Goal: Information Seeking & Learning: Learn about a topic

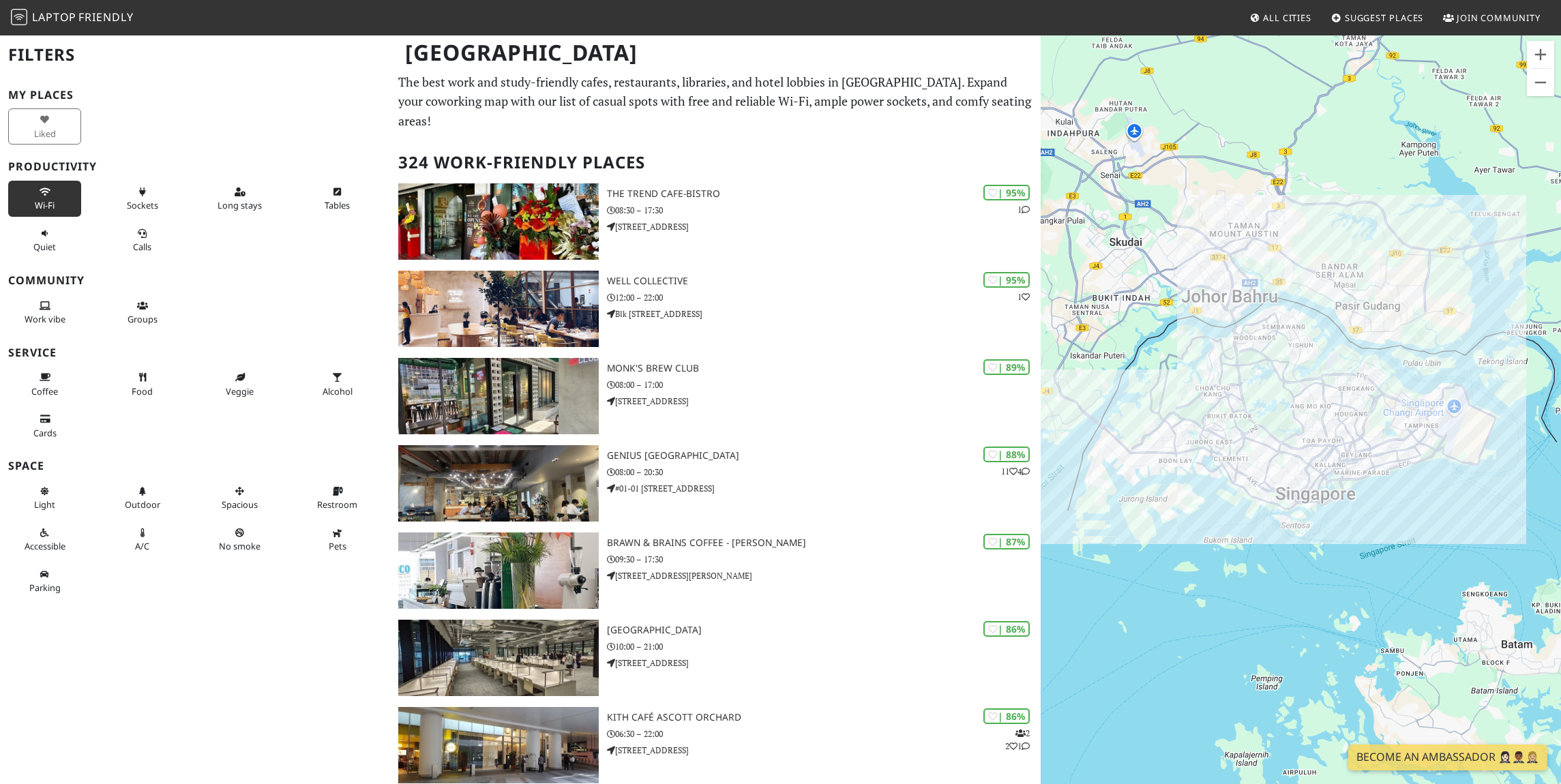
click at [36, 197] on button "Wi-Fi" at bounding box center [45, 198] width 73 height 36
click at [237, 198] on button "Long stays" at bounding box center [240, 198] width 73 height 36
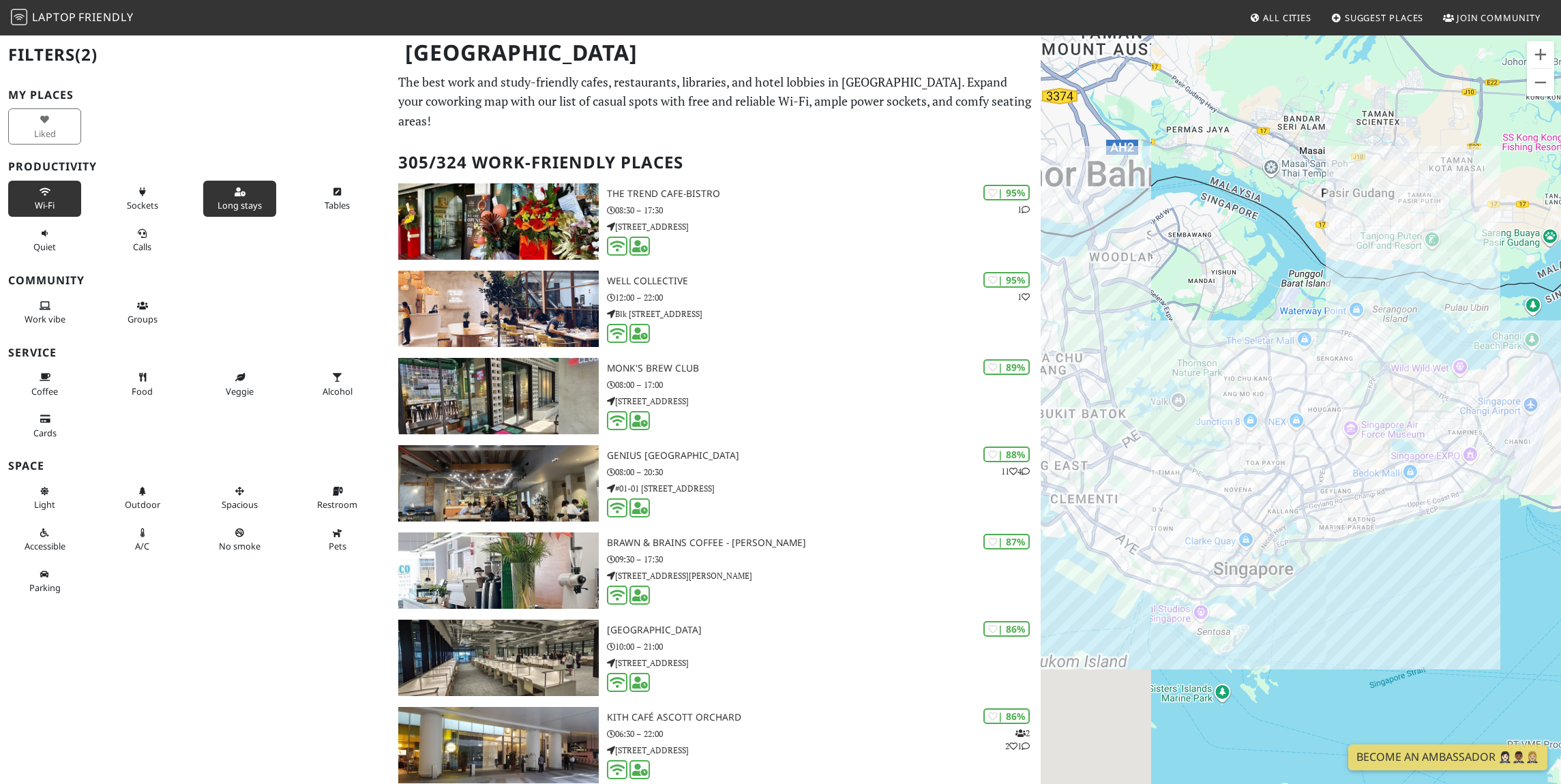
drag, startPoint x: 1412, startPoint y: 533, endPoint x: 1449, endPoint y: 531, distance: 37.1
click at [1455, 533] on div "To navigate, press the arrow keys." at bounding box center [1301, 426] width 520 height 784
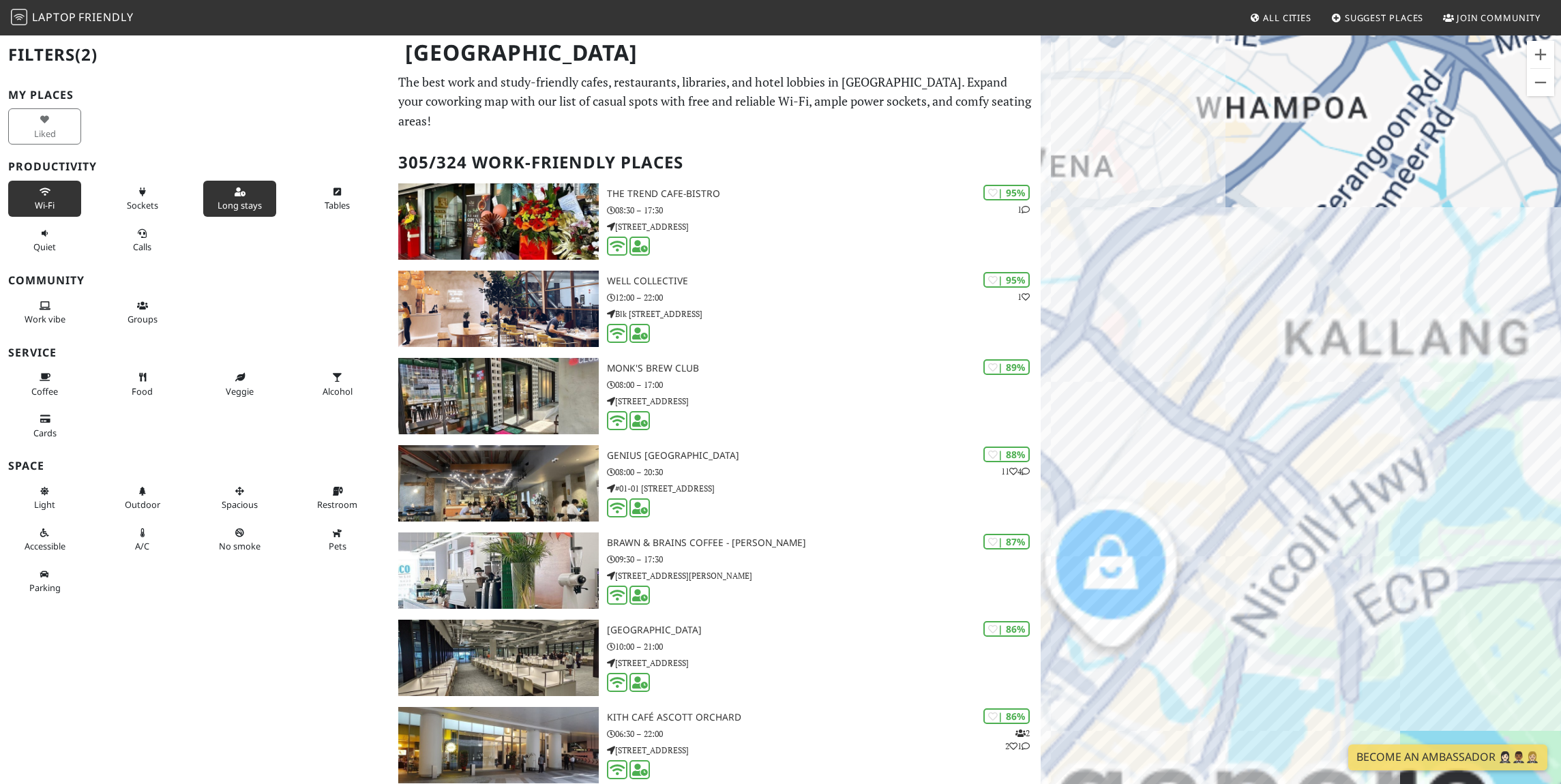
drag, startPoint x: 1490, startPoint y: 511, endPoint x: 1533, endPoint y: 484, distance: 50.8
click at [1533, 484] on div "To navigate, press the arrow keys." at bounding box center [1301, 426] width 520 height 784
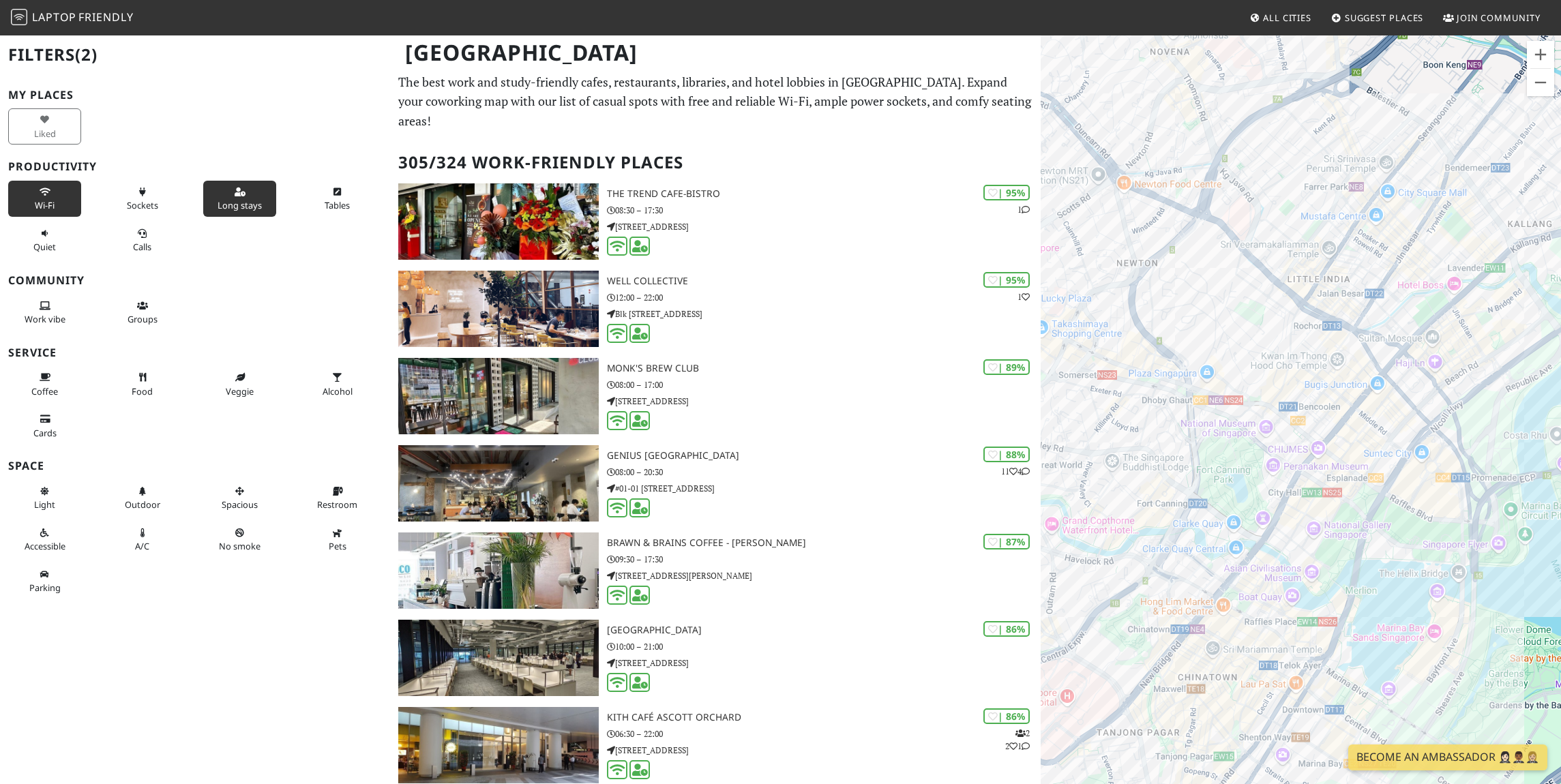
drag, startPoint x: 1330, startPoint y: 512, endPoint x: 1371, endPoint y: 473, distance: 56.6
click at [1397, 421] on div "To navigate, press the arrow keys." at bounding box center [1301, 426] width 520 height 784
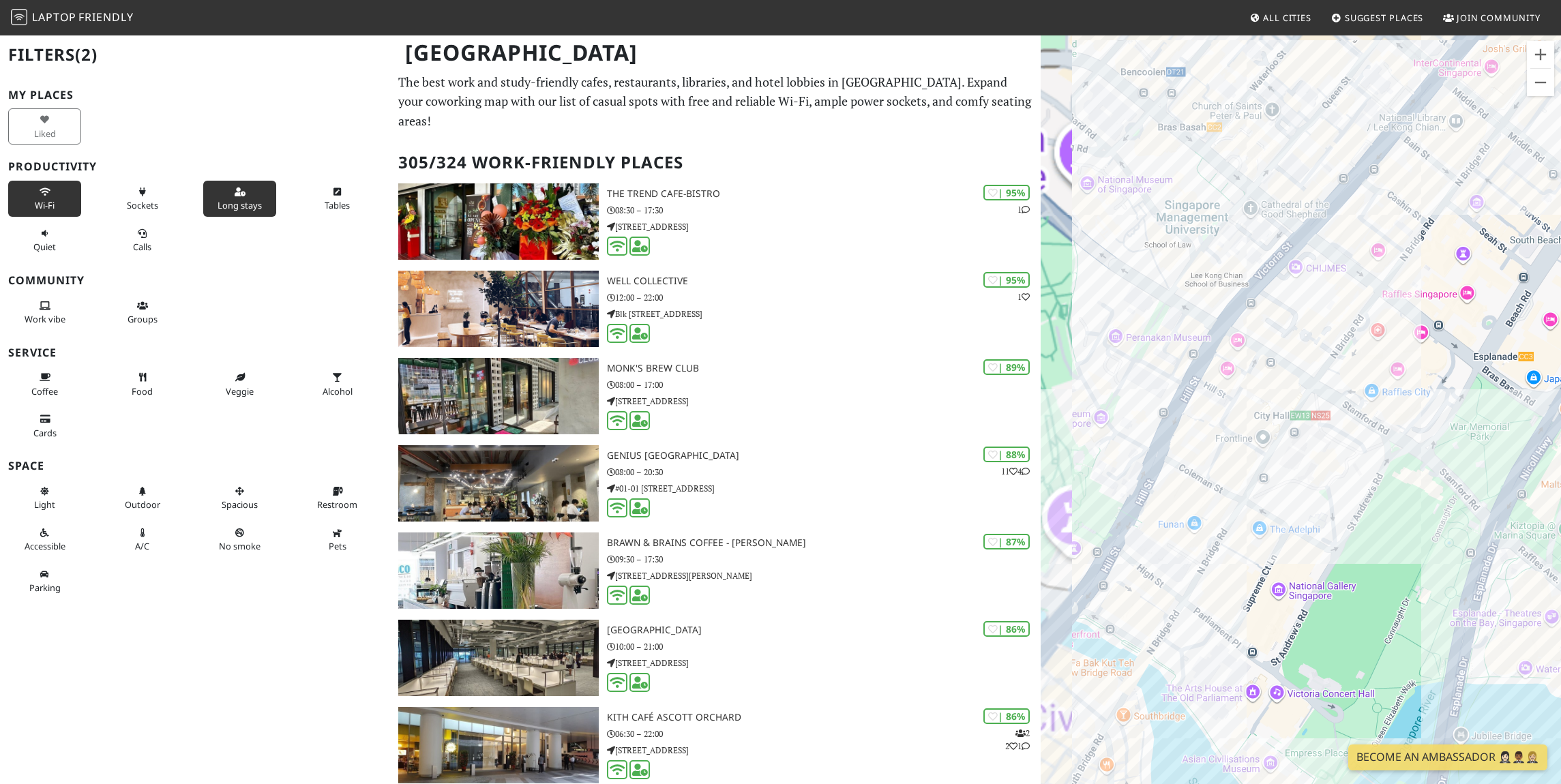
drag, startPoint x: 1354, startPoint y: 429, endPoint x: 1384, endPoint y: 481, distance: 60.0
click at [1384, 481] on div "To navigate, press the arrow keys." at bounding box center [1301, 426] width 520 height 784
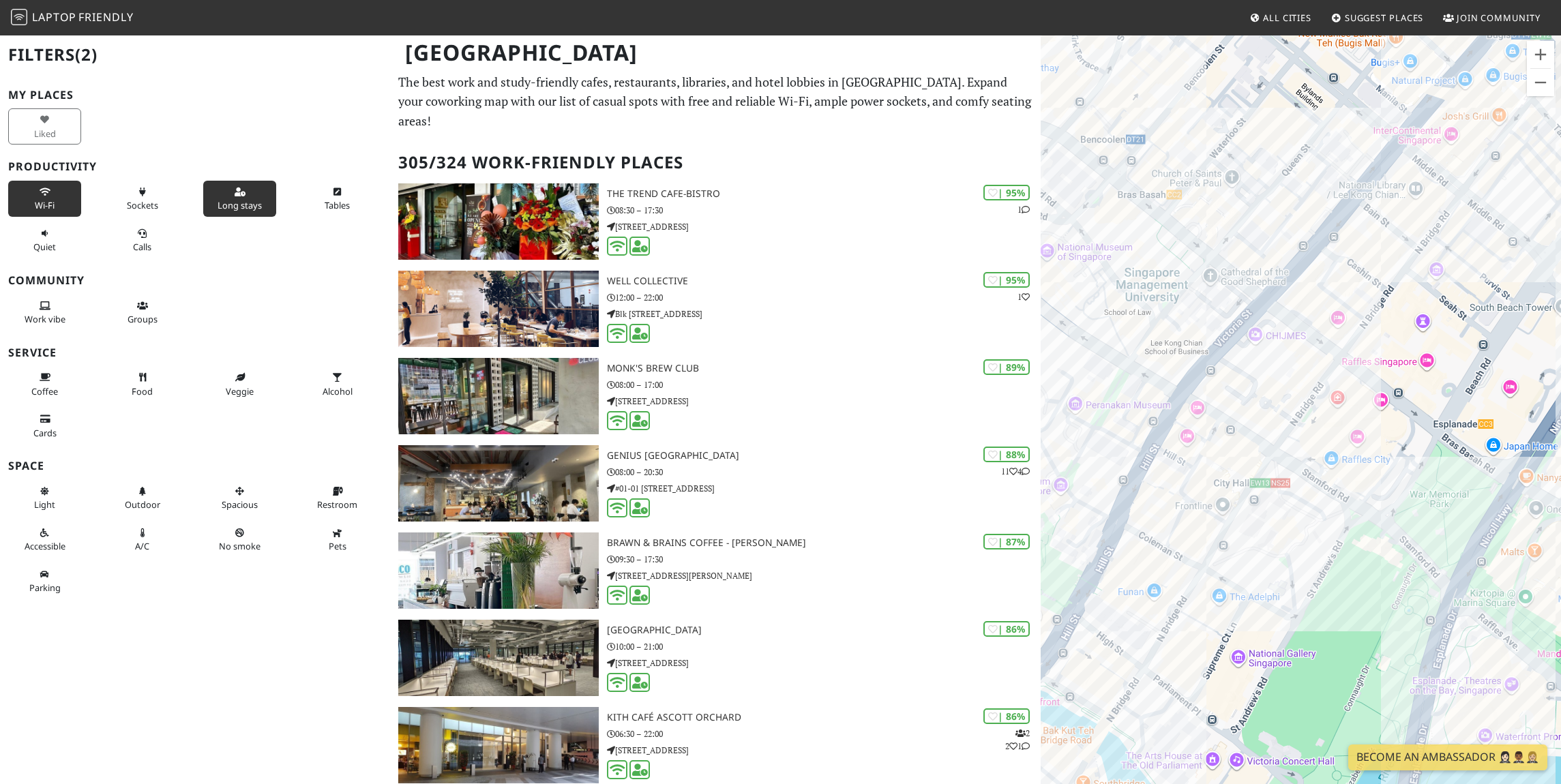
drag, startPoint x: 1376, startPoint y: 478, endPoint x: 1332, endPoint y: 551, distance: 85.2
click at [1332, 551] on div "To navigate, press the arrow keys." at bounding box center [1301, 426] width 520 height 784
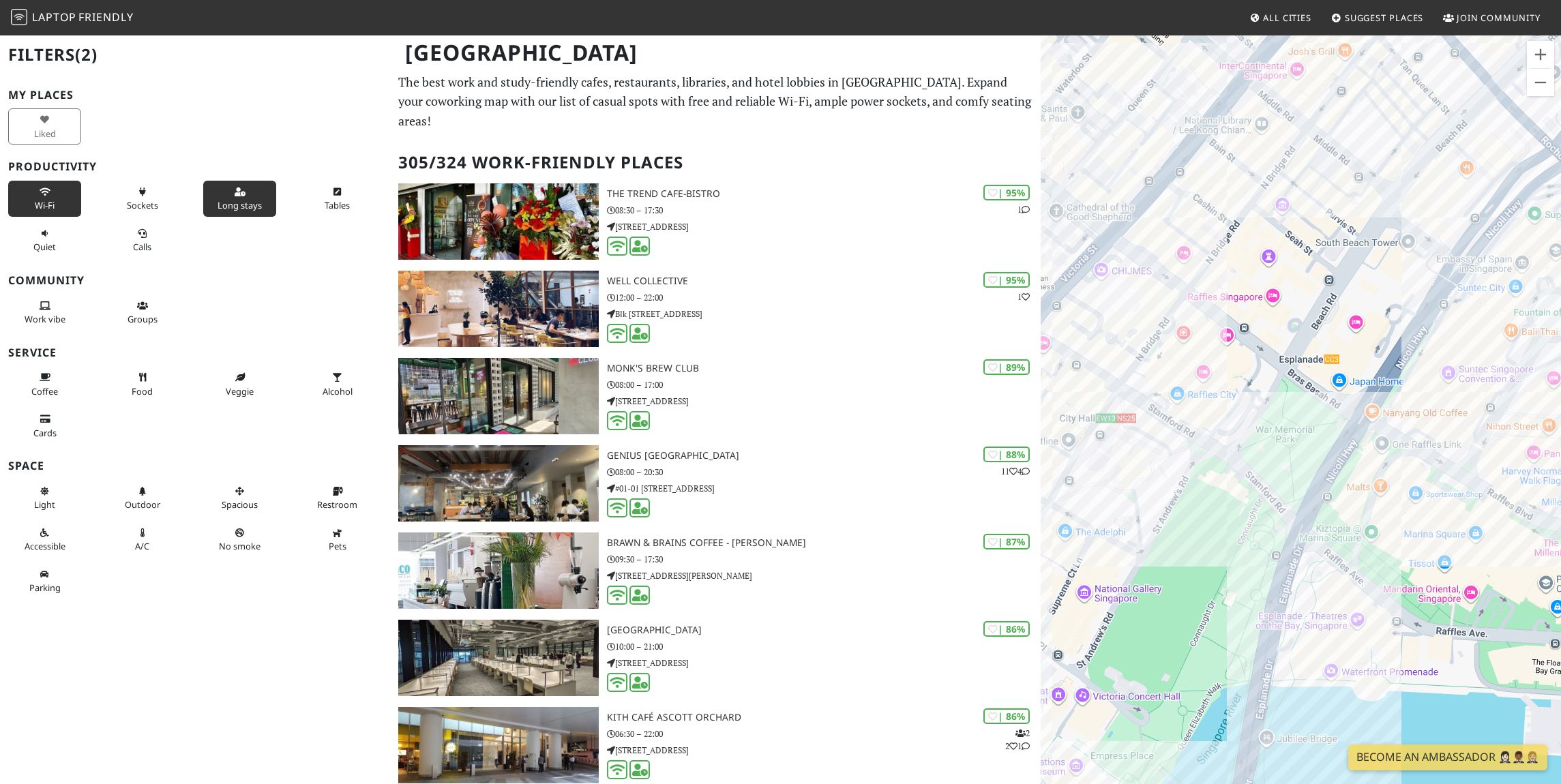
drag, startPoint x: 1243, startPoint y: 424, endPoint x: 1073, endPoint y: 373, distance: 177.5
click at [1073, 373] on div "To navigate, press the arrow keys." at bounding box center [1301, 426] width 520 height 784
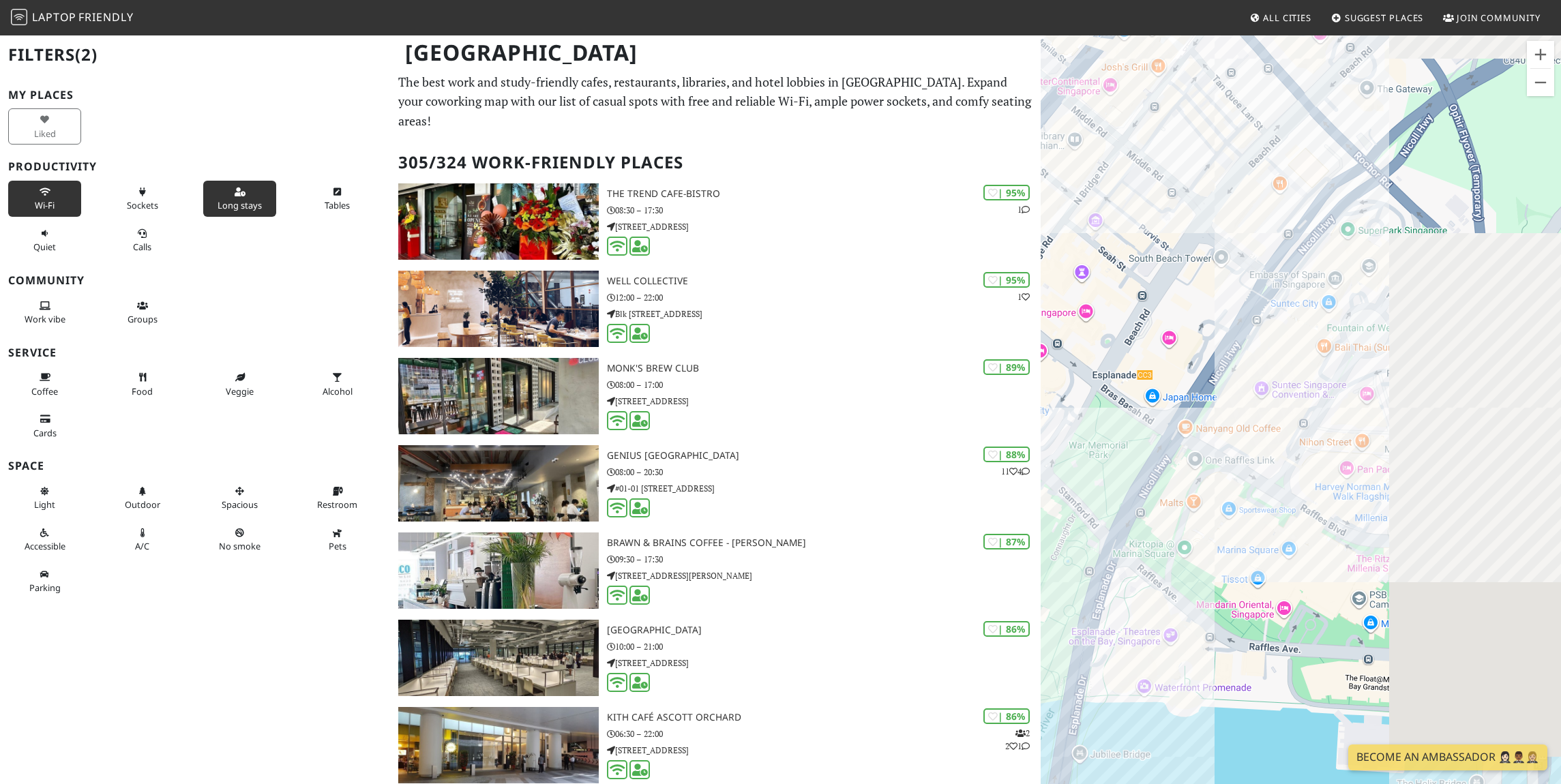
drag, startPoint x: 1340, startPoint y: 341, endPoint x: 1167, endPoint y: 322, distance: 174.0
click at [1167, 322] on div "To navigate, press the arrow keys." at bounding box center [1301, 426] width 520 height 784
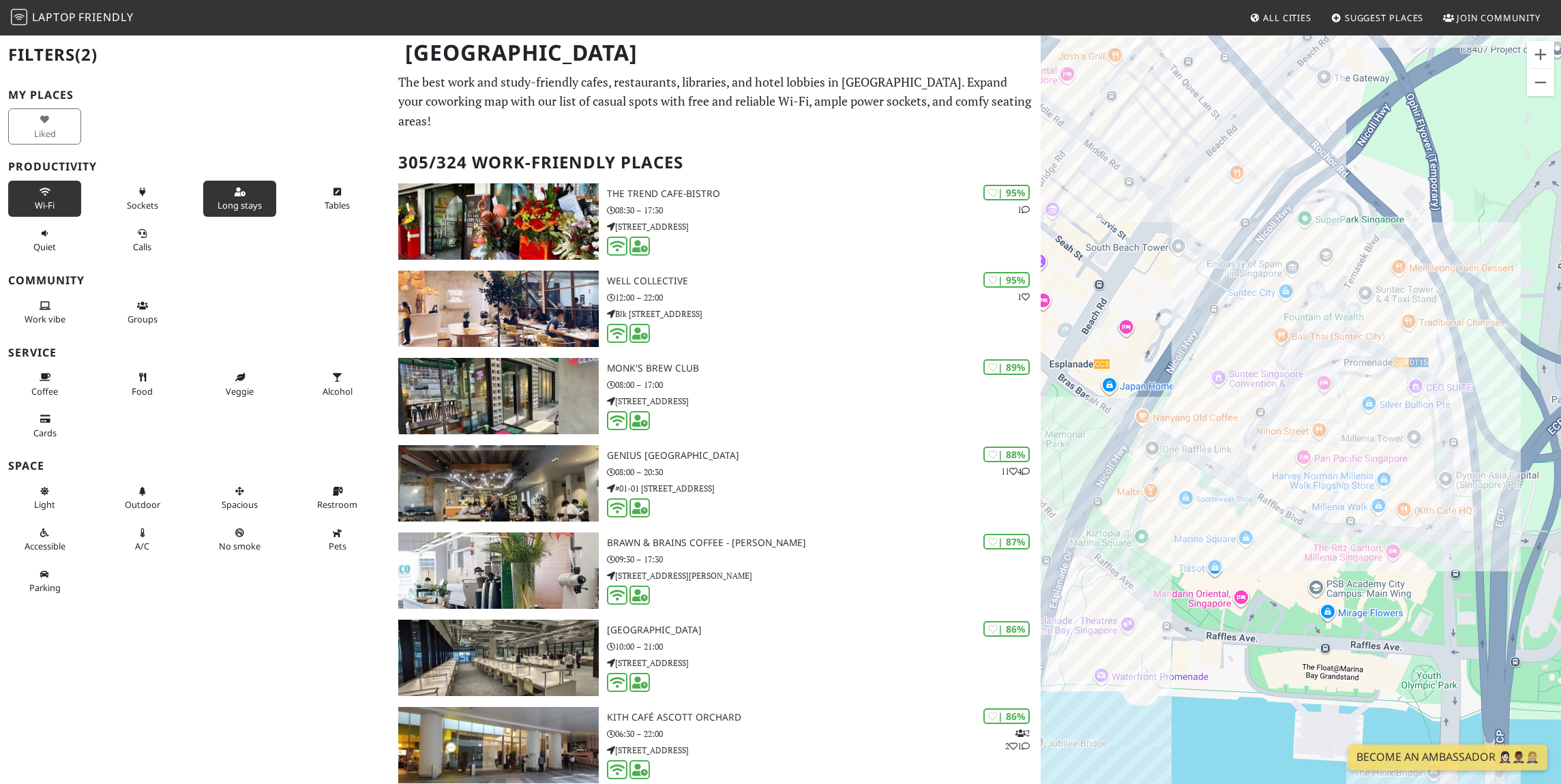
drag, startPoint x: 1313, startPoint y: 395, endPoint x: 1248, endPoint y: 373, distance: 68.6
click at [1248, 373] on div "To navigate, press the arrow keys." at bounding box center [1301, 426] width 520 height 784
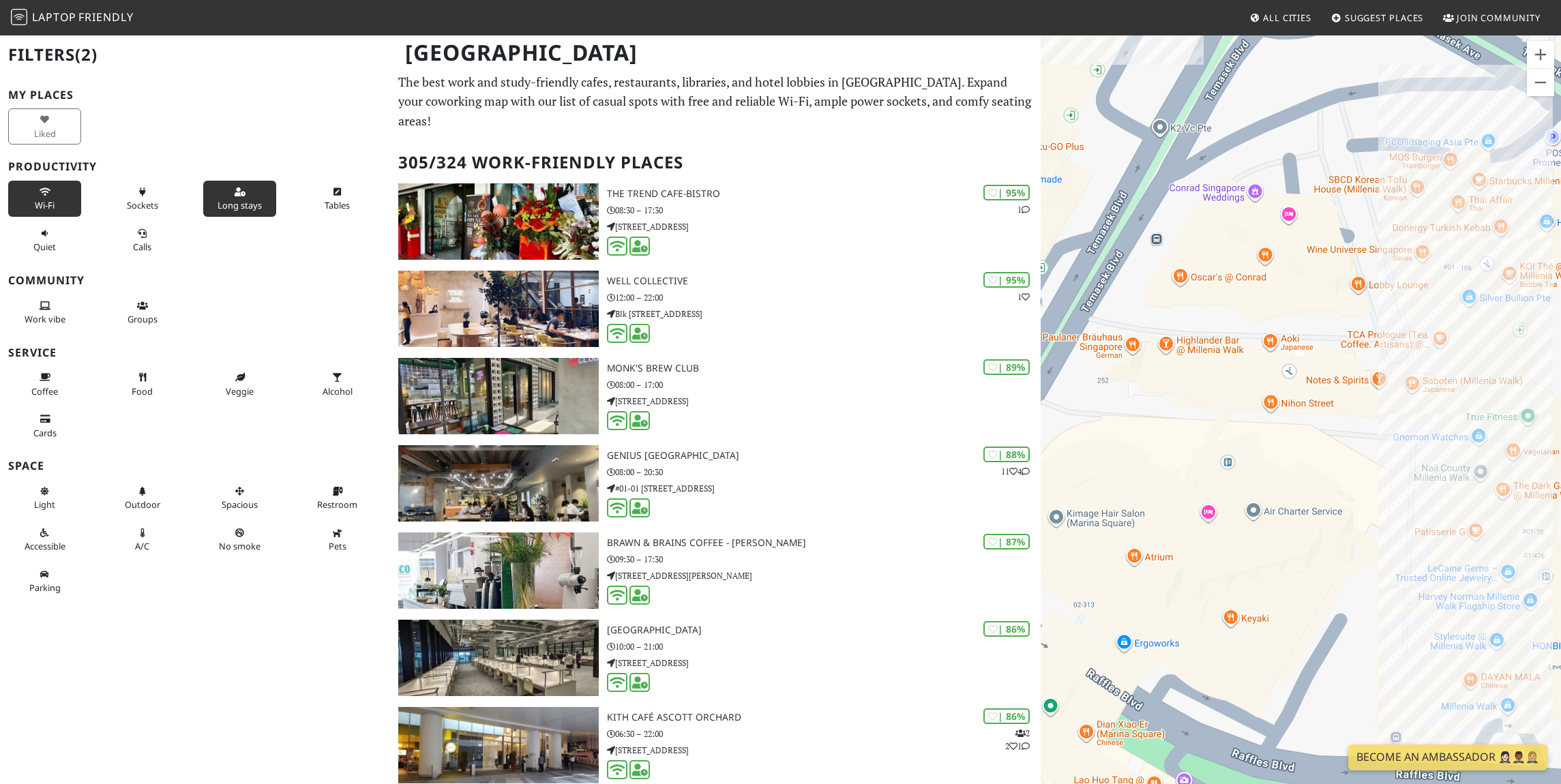
drag, startPoint x: 1223, startPoint y: 537, endPoint x: 1290, endPoint y: 561, distance: 71.2
click at [1290, 561] on div "To navigate, press the arrow keys." at bounding box center [1301, 426] width 520 height 784
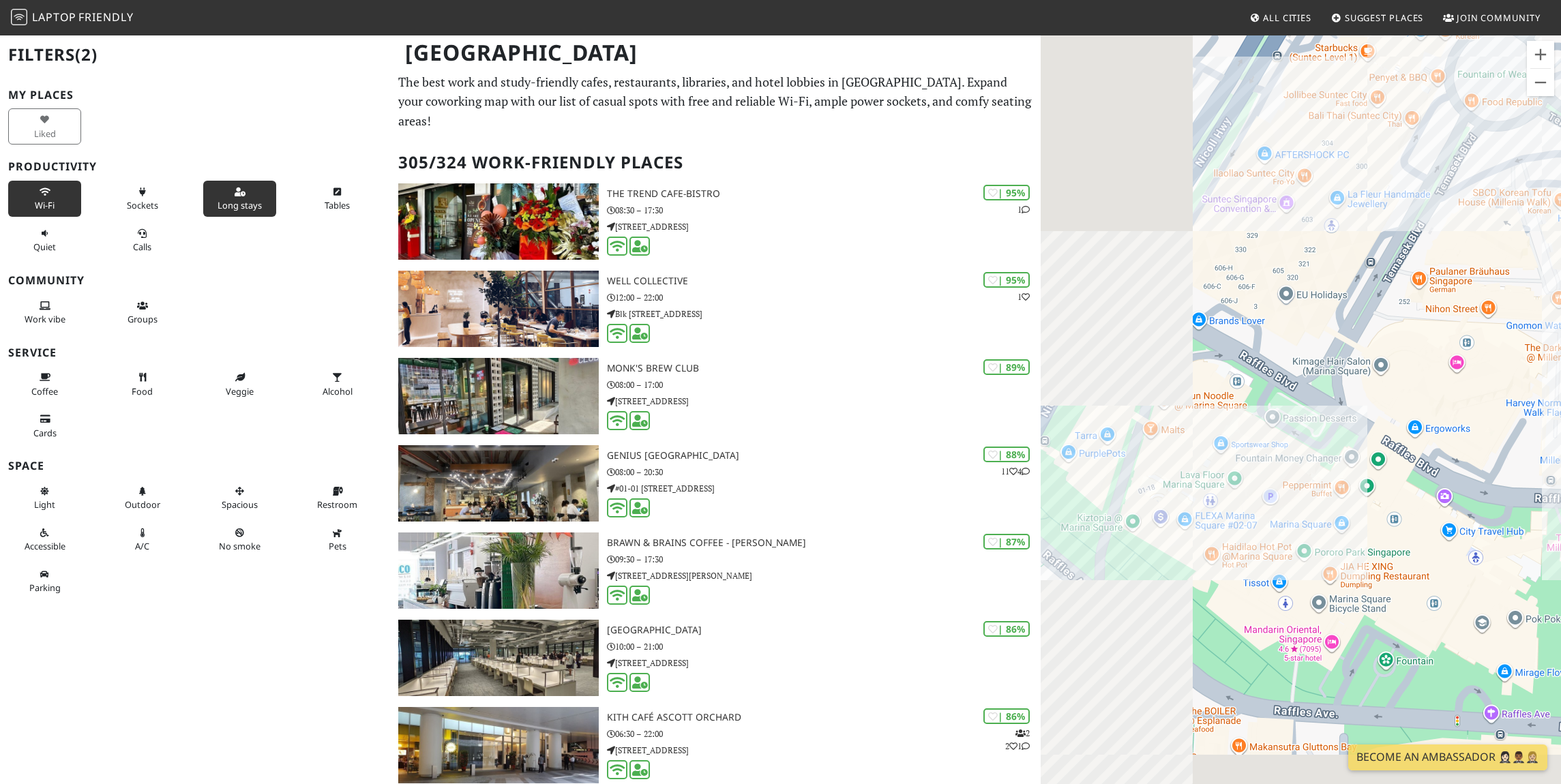
drag, startPoint x: 1290, startPoint y: 546, endPoint x: 1504, endPoint y: 381, distance: 270.2
click at [1504, 381] on div "To navigate, press the arrow keys." at bounding box center [1301, 426] width 520 height 784
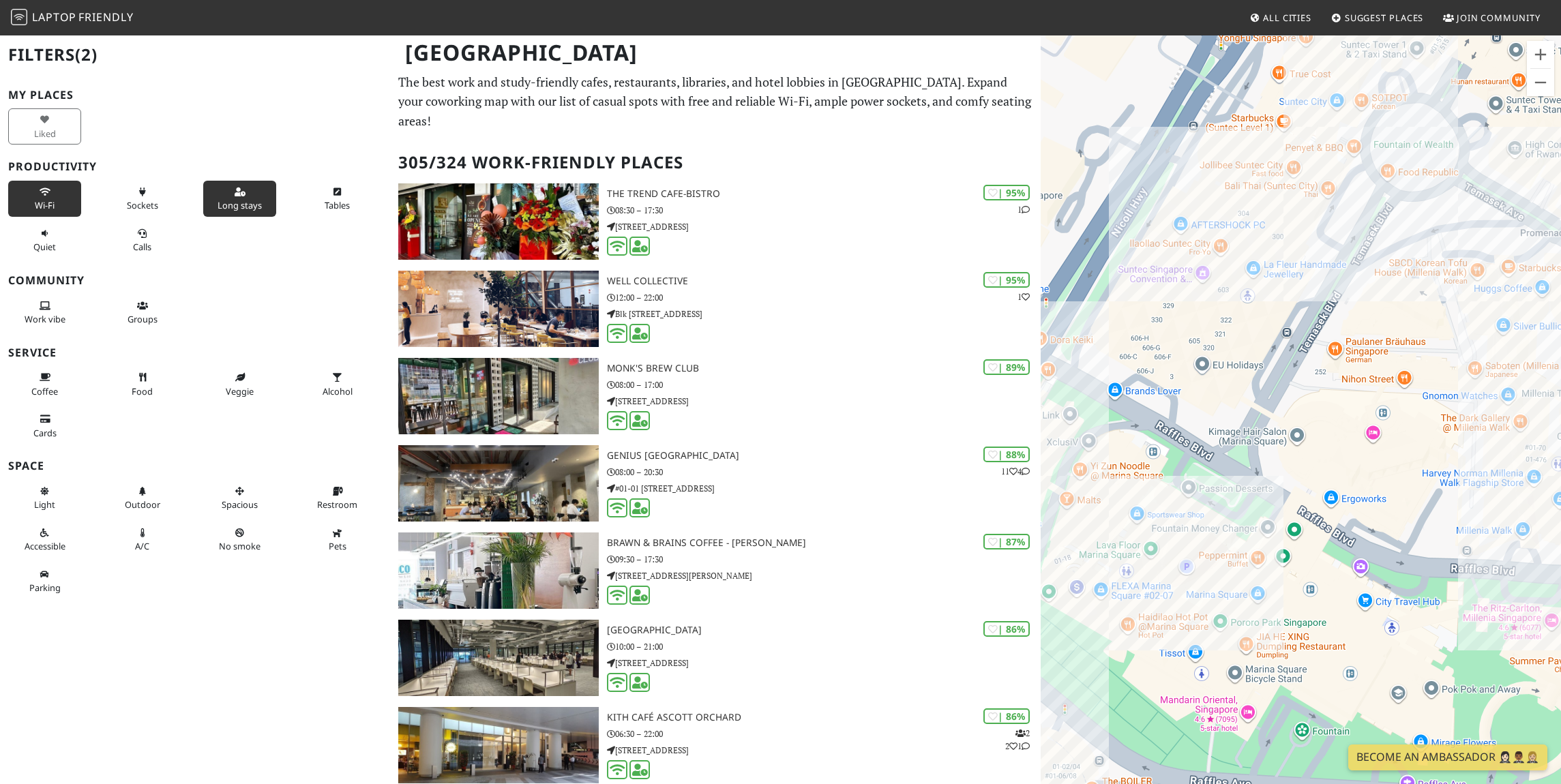
drag, startPoint x: 1448, startPoint y: 357, endPoint x: 1331, endPoint y: 469, distance: 162.0
click at [1331, 469] on div "To navigate, press the arrow keys." at bounding box center [1301, 426] width 520 height 784
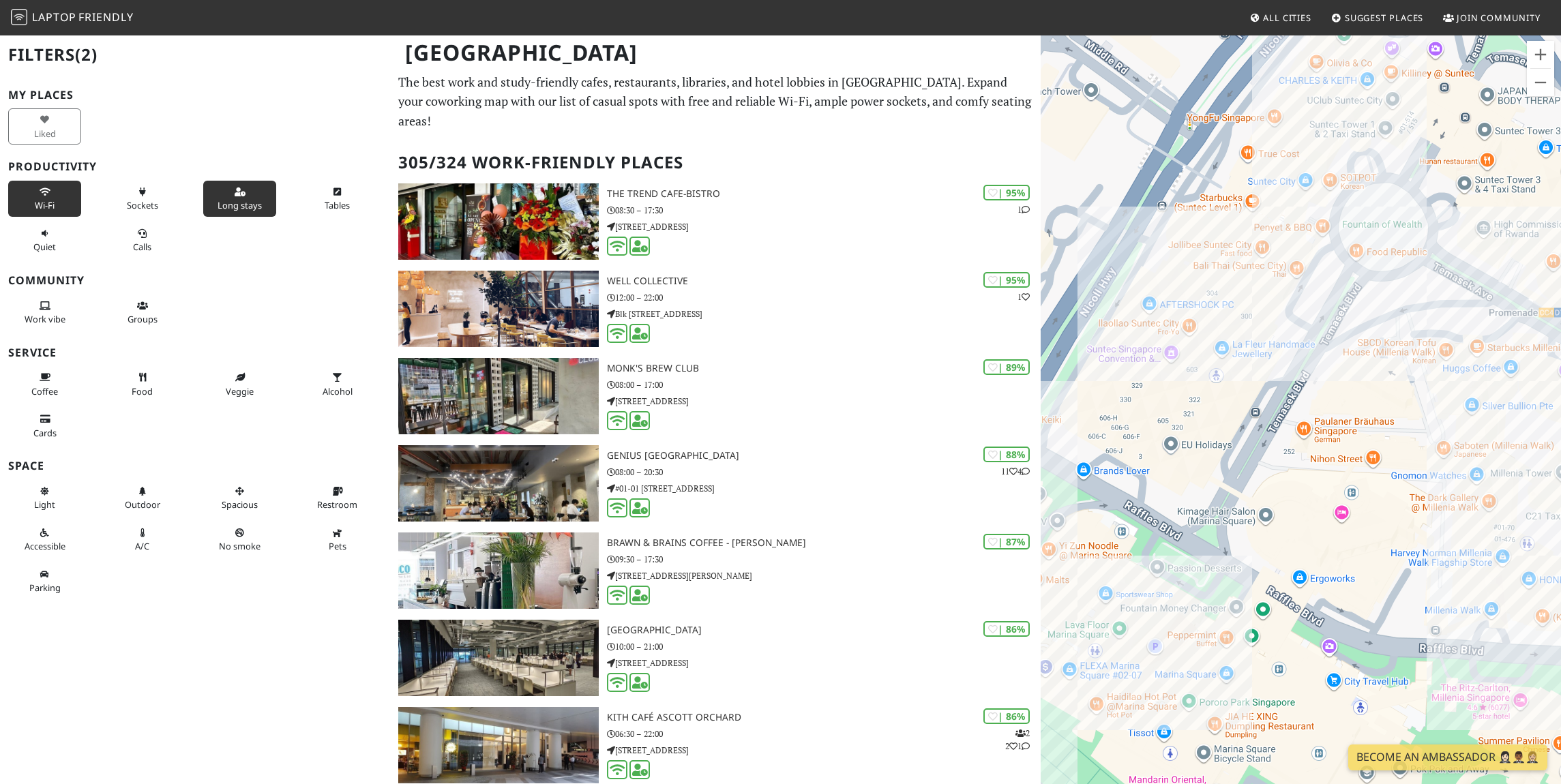
drag, startPoint x: 1368, startPoint y: 290, endPoint x: 1340, endPoint y: 364, distance: 79.1
click at [1340, 364] on div "To navigate, press the arrow keys." at bounding box center [1301, 426] width 520 height 784
click at [1247, 201] on div "To navigate, press the arrow keys." at bounding box center [1301, 426] width 520 height 784
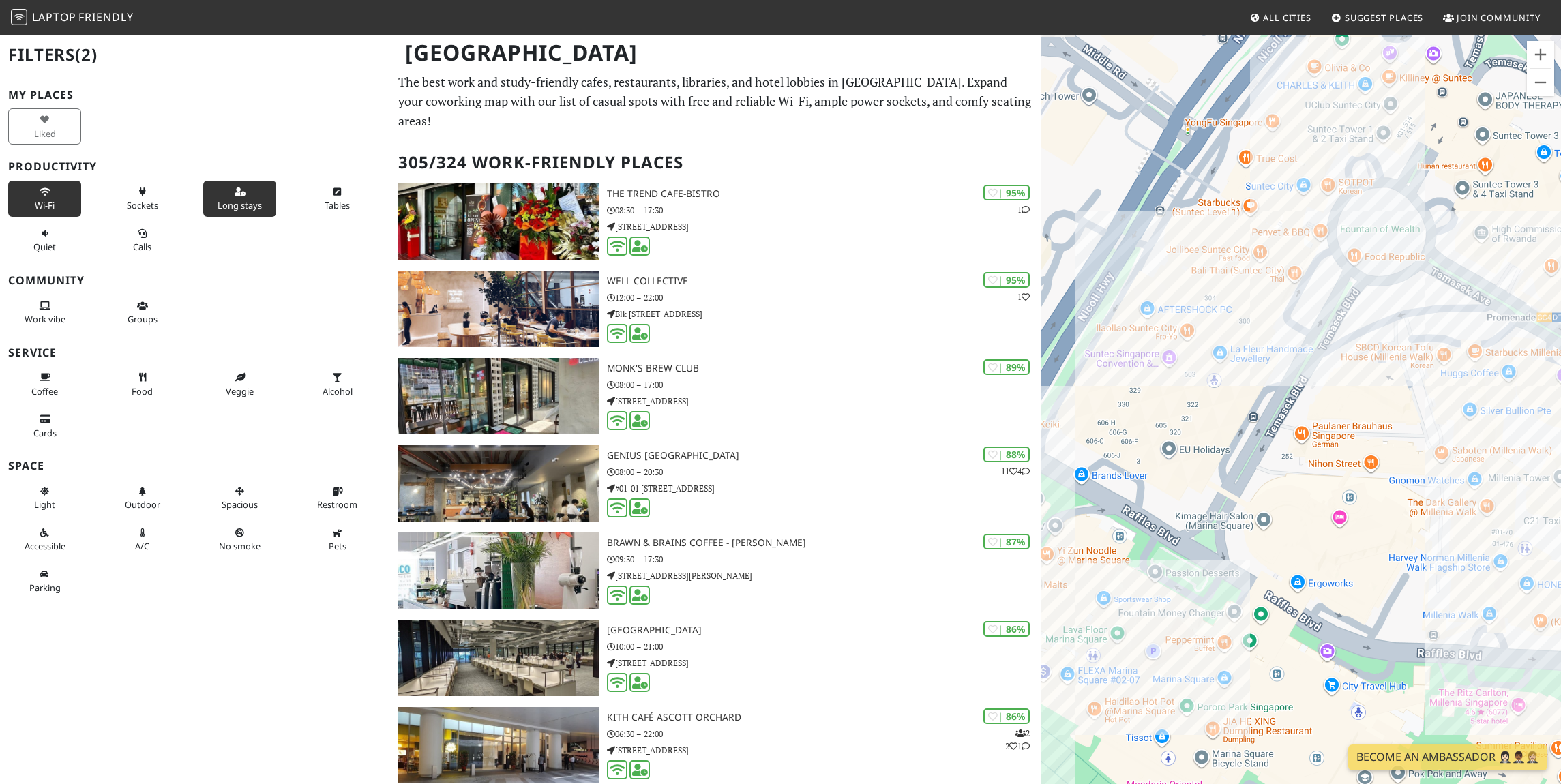
click at [1264, 215] on div "To navigate, press the arrow keys." at bounding box center [1301, 426] width 520 height 784
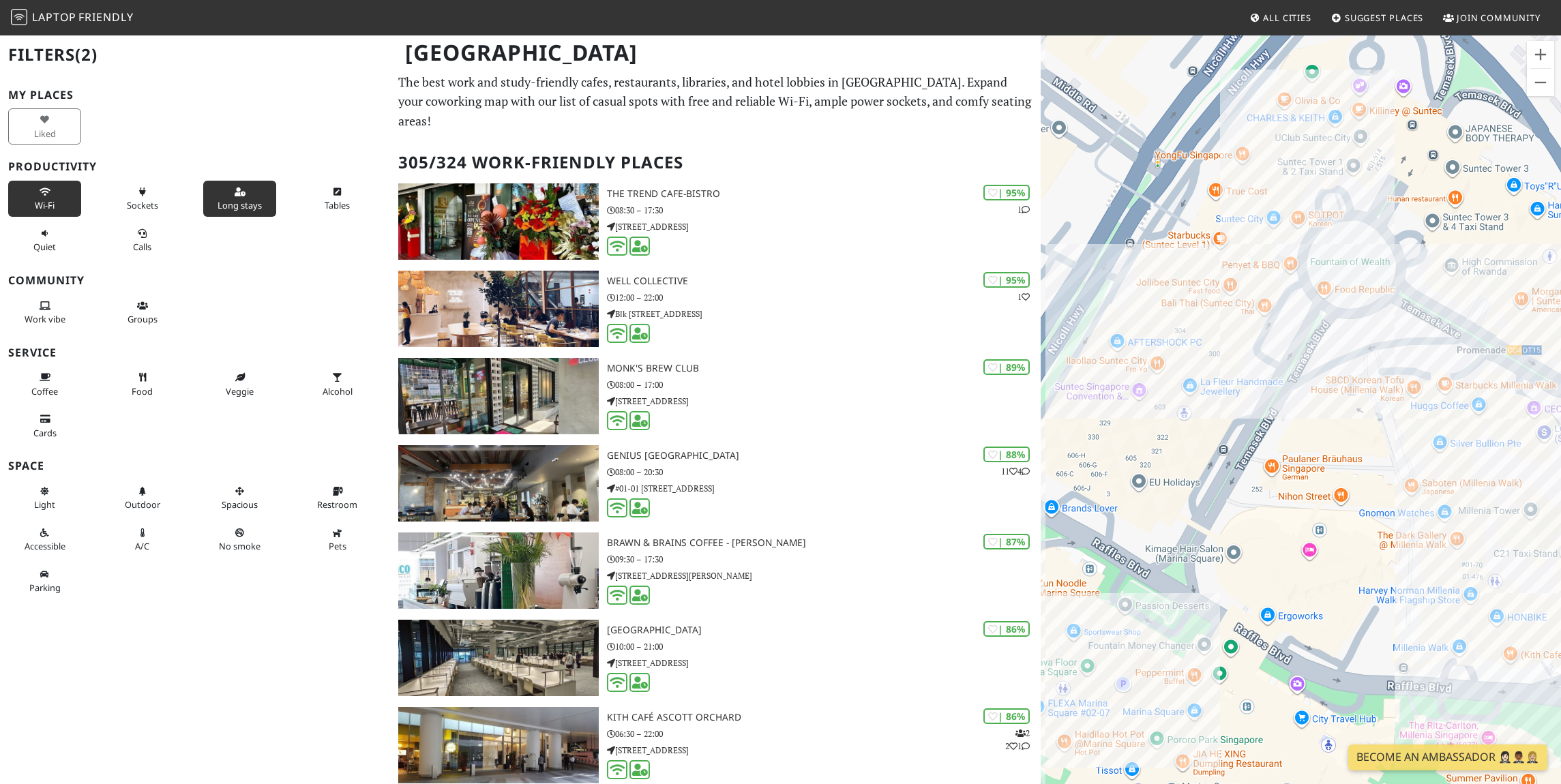
drag, startPoint x: 1266, startPoint y: 319, endPoint x: 1234, endPoint y: 354, distance: 47.4
click at [1234, 354] on div "To navigate, press the arrow keys." at bounding box center [1301, 426] width 520 height 784
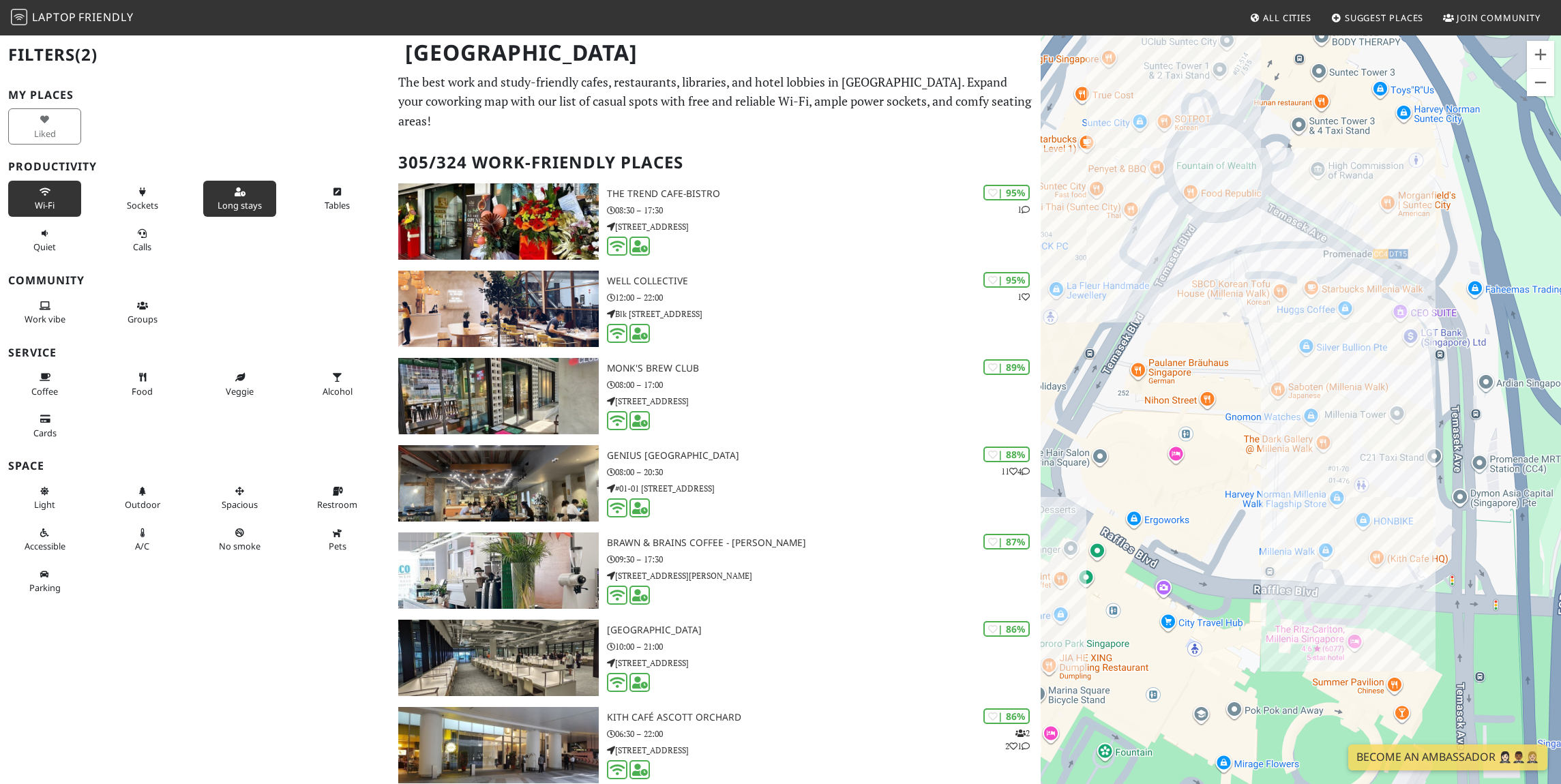
drag, startPoint x: 1270, startPoint y: 387, endPoint x: 1119, endPoint y: 271, distance: 190.4
click at [1119, 271] on div "To navigate, press the arrow keys." at bounding box center [1301, 426] width 520 height 784
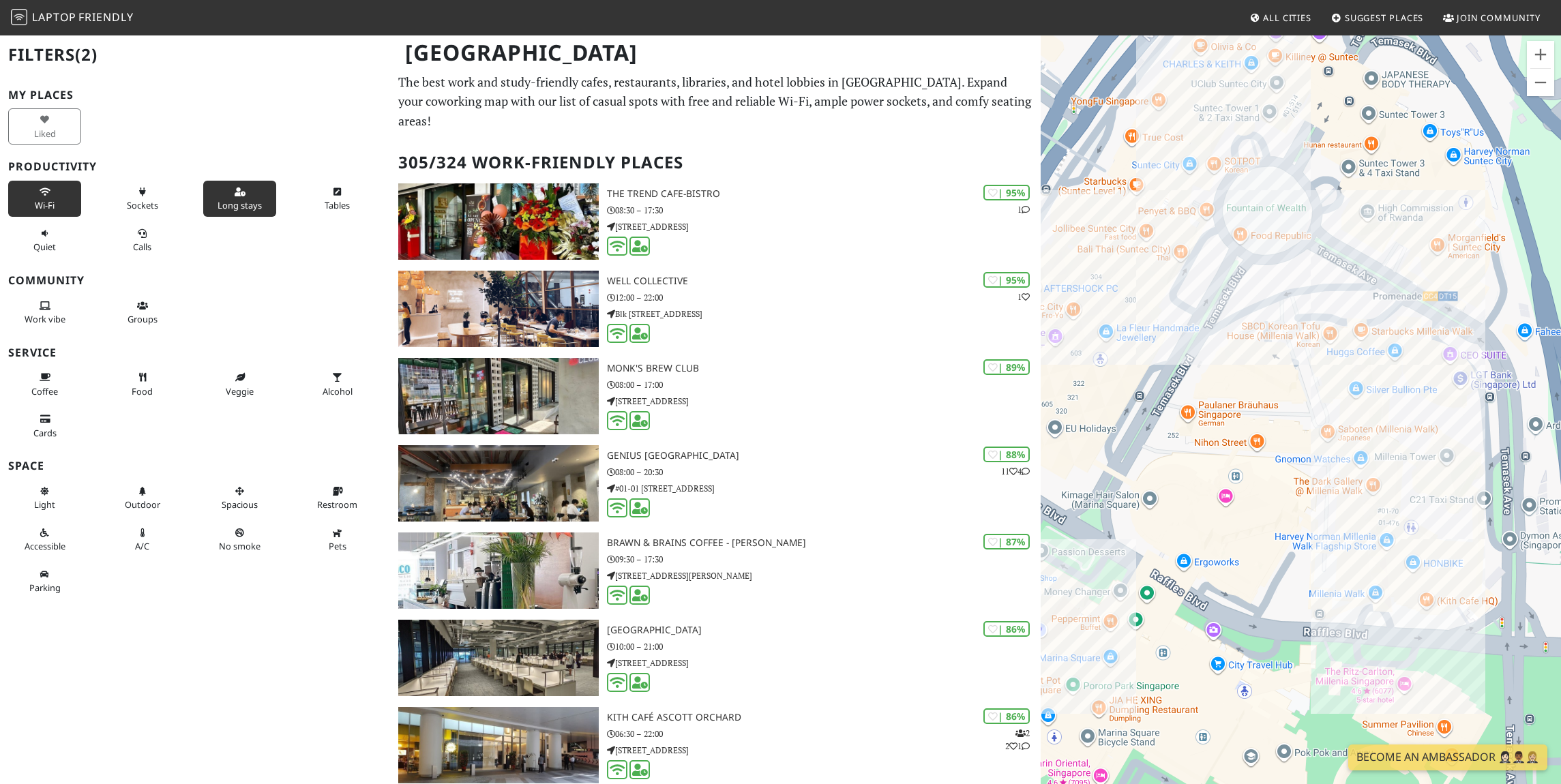
drag, startPoint x: 1266, startPoint y: 397, endPoint x: 1379, endPoint y: 509, distance: 159.1
click at [1379, 509] on div "To navigate, press the arrow keys." at bounding box center [1301, 426] width 520 height 784
drag, startPoint x: 1396, startPoint y: 426, endPoint x: 1383, endPoint y: 471, distance: 46.8
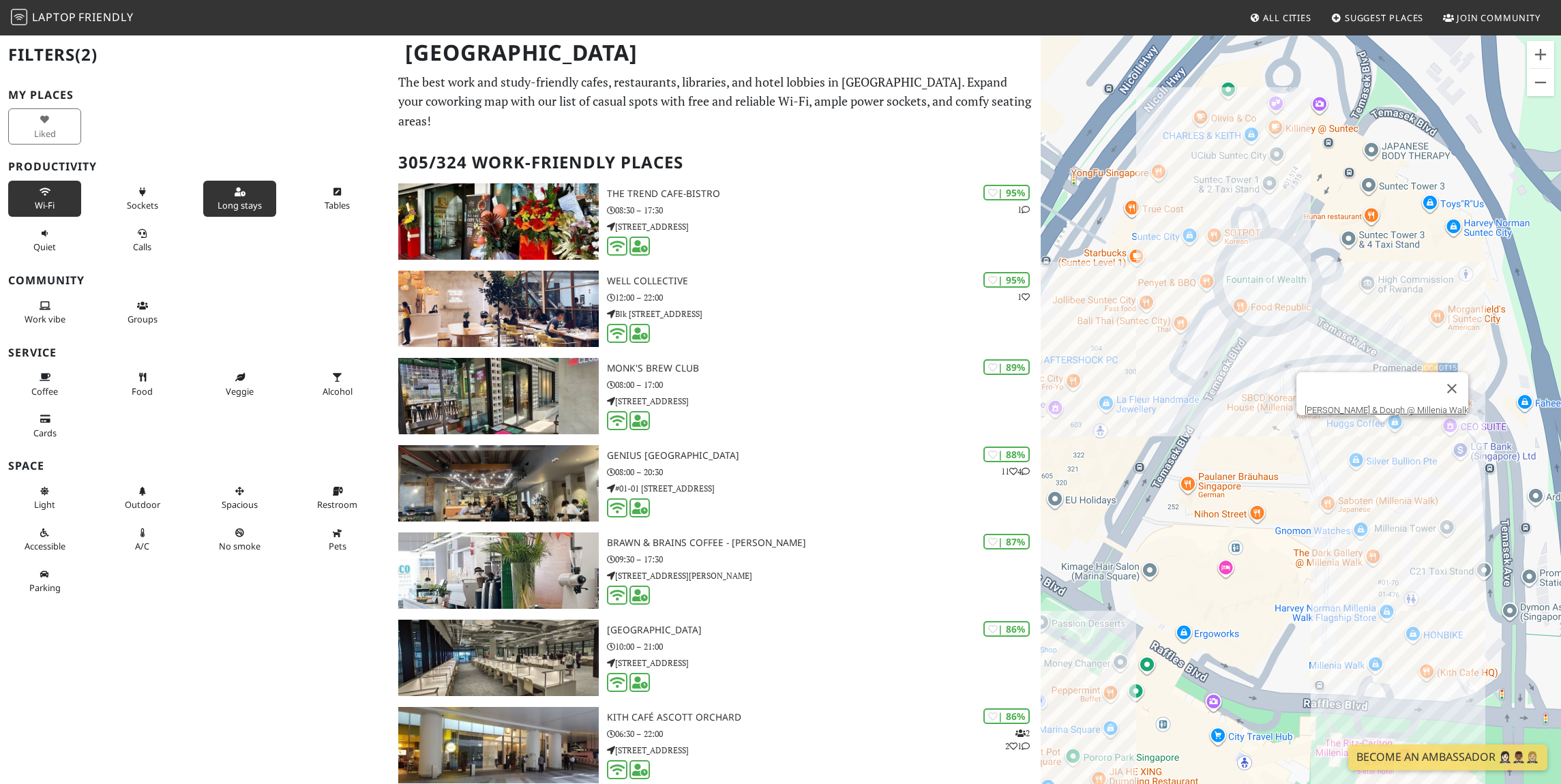
click at [1384, 428] on div "To navigate, press the arrow keys. [PERSON_NAME] & Dough @ Millenia Walk" at bounding box center [1301, 426] width 520 height 784
